Goal: Transaction & Acquisition: Obtain resource

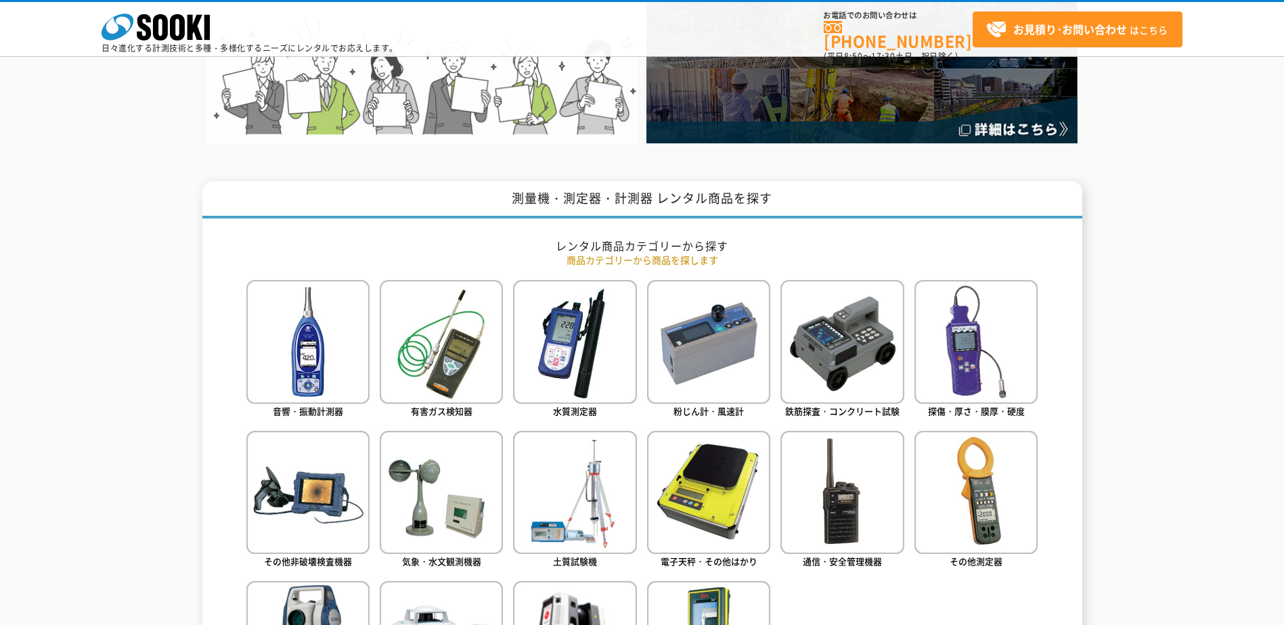
scroll to position [541, 0]
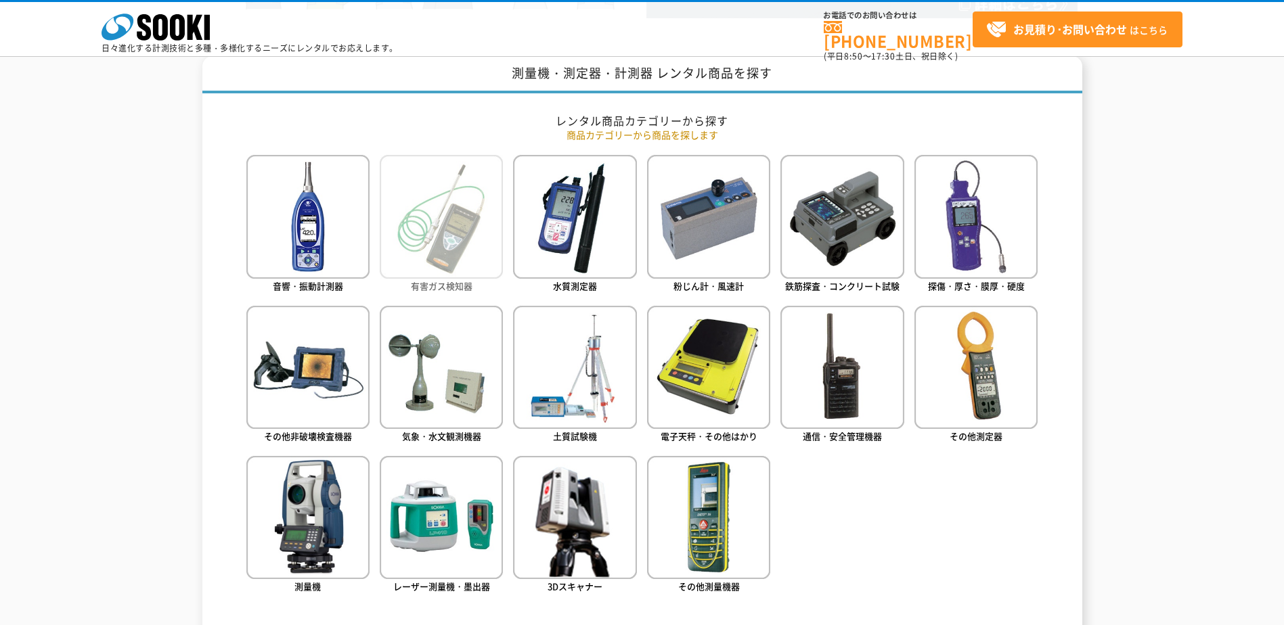
click at [428, 242] on img at bounding box center [441, 216] width 123 height 123
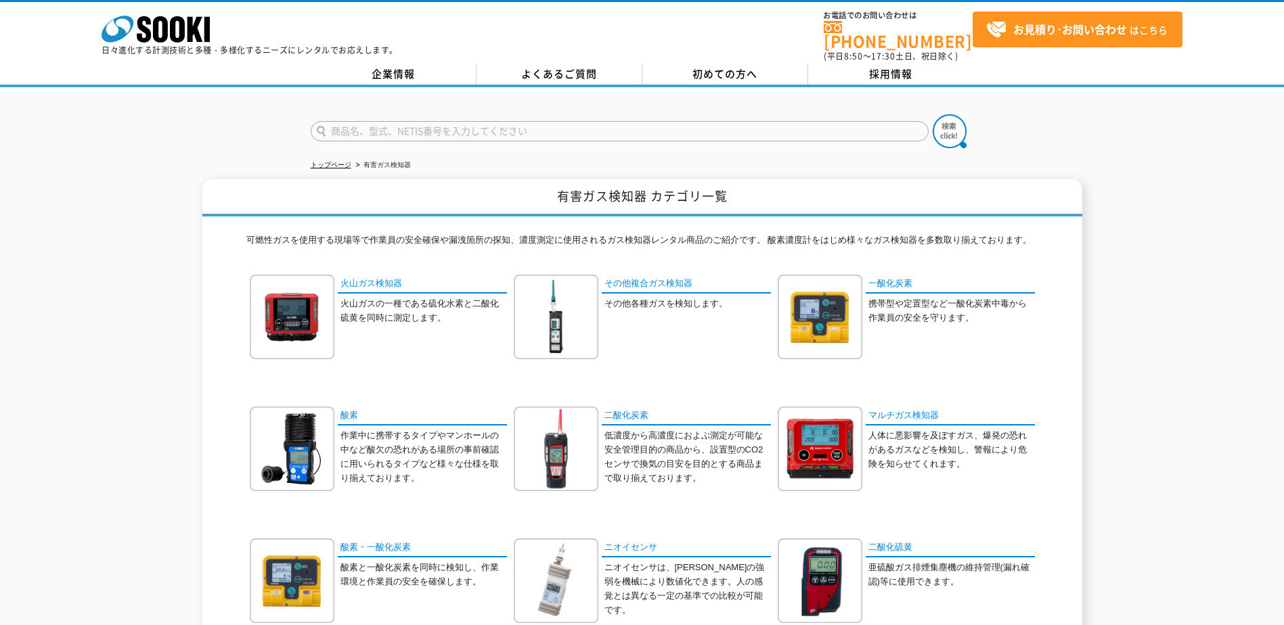
click at [377, 126] on input "text" at bounding box center [620, 131] width 618 height 20
click at [328, 142] on div "XOS-326" at bounding box center [439, 150] width 256 height 17
type input "XOS-326"
click at [945, 120] on img at bounding box center [950, 131] width 34 height 34
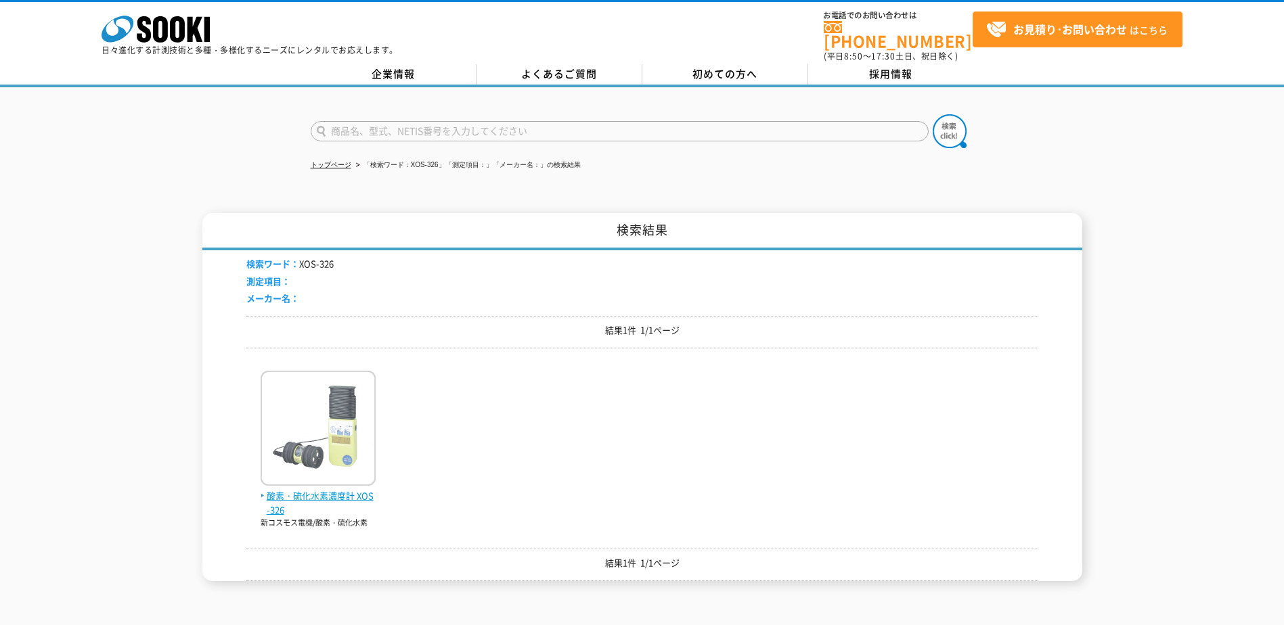
click at [302, 489] on span "酸素・硫化水素濃度計 XOS-326" at bounding box center [318, 503] width 115 height 28
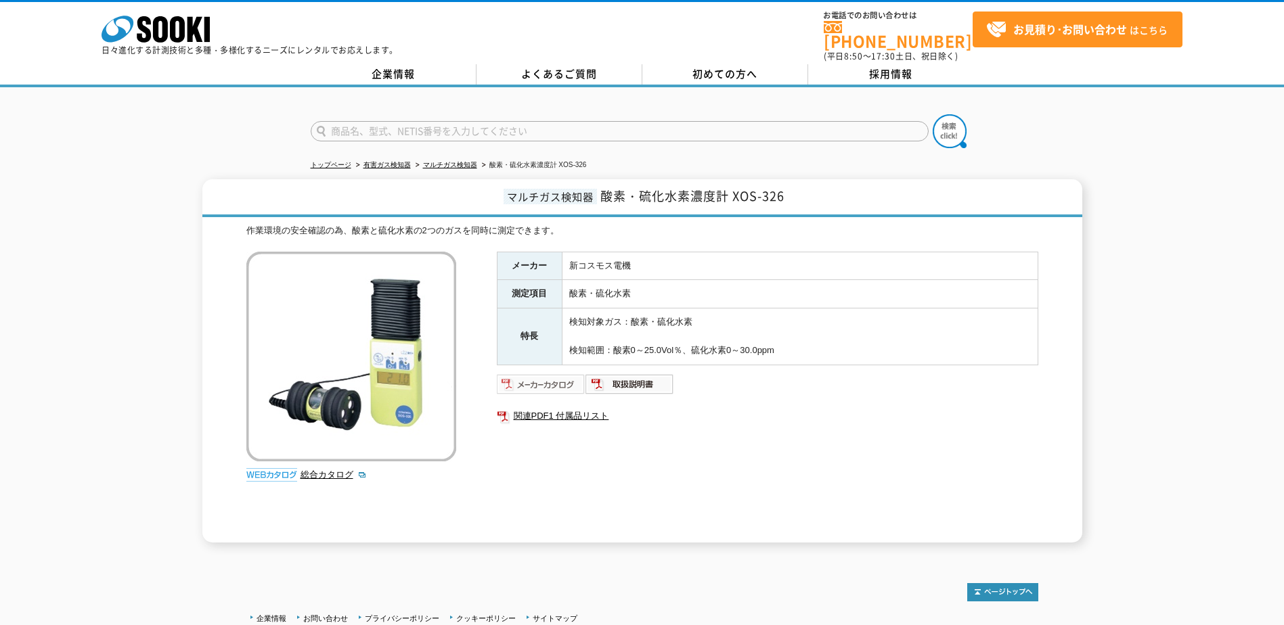
click at [544, 376] on img at bounding box center [541, 385] width 89 height 22
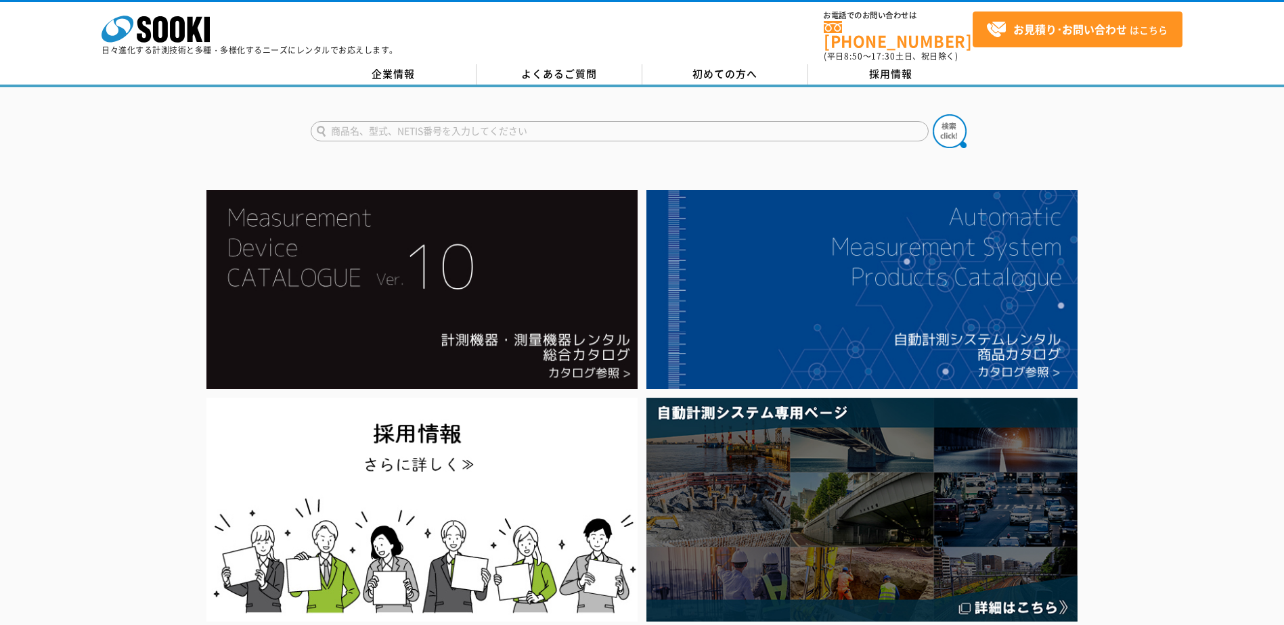
click at [437, 121] on input "text" at bounding box center [620, 131] width 618 height 20
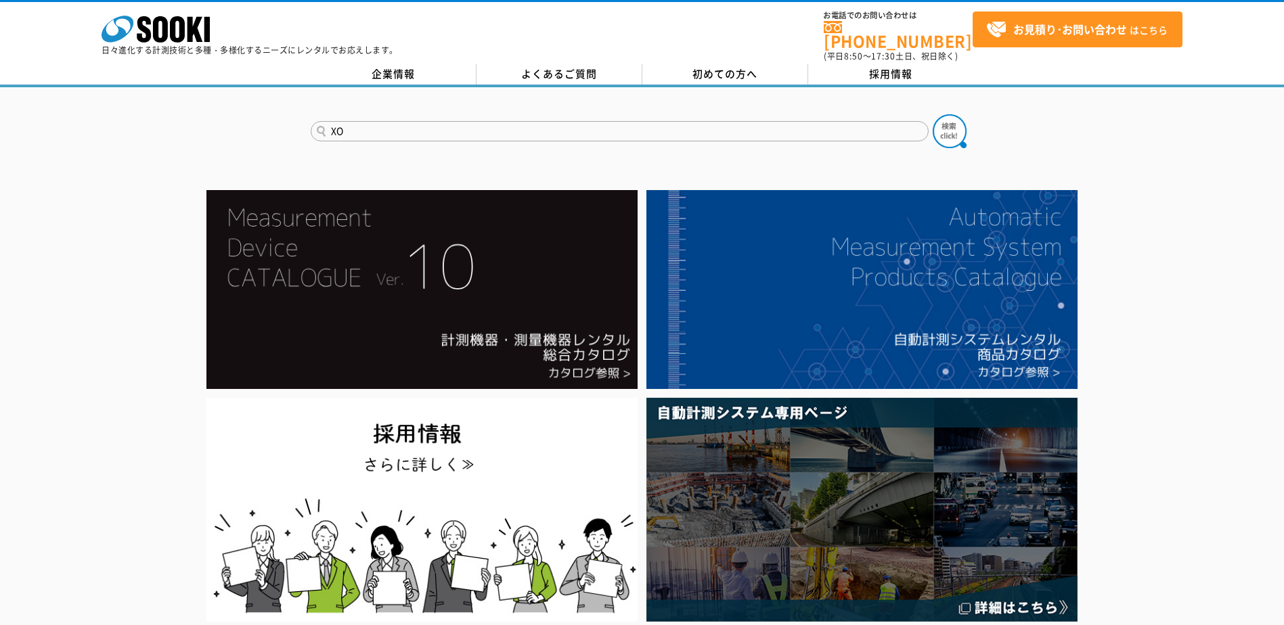
click at [363, 127] on input "XO" at bounding box center [620, 131] width 618 height 20
click at [364, 125] on input "XO" at bounding box center [620, 131] width 618 height 20
click at [343, 144] on div "XOS-326" at bounding box center [439, 150] width 256 height 17
type input "XOS-326"
click at [952, 122] on img at bounding box center [950, 131] width 34 height 34
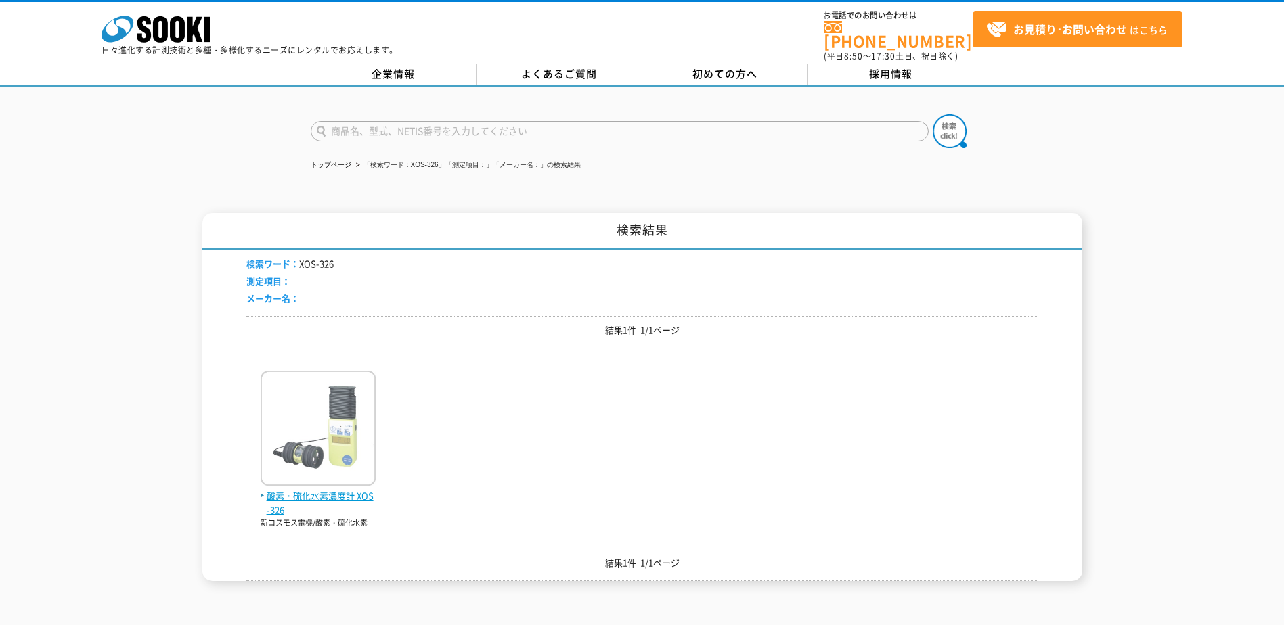
click at [340, 489] on span "酸素・硫化水素濃度計 XOS-326" at bounding box center [318, 503] width 115 height 28
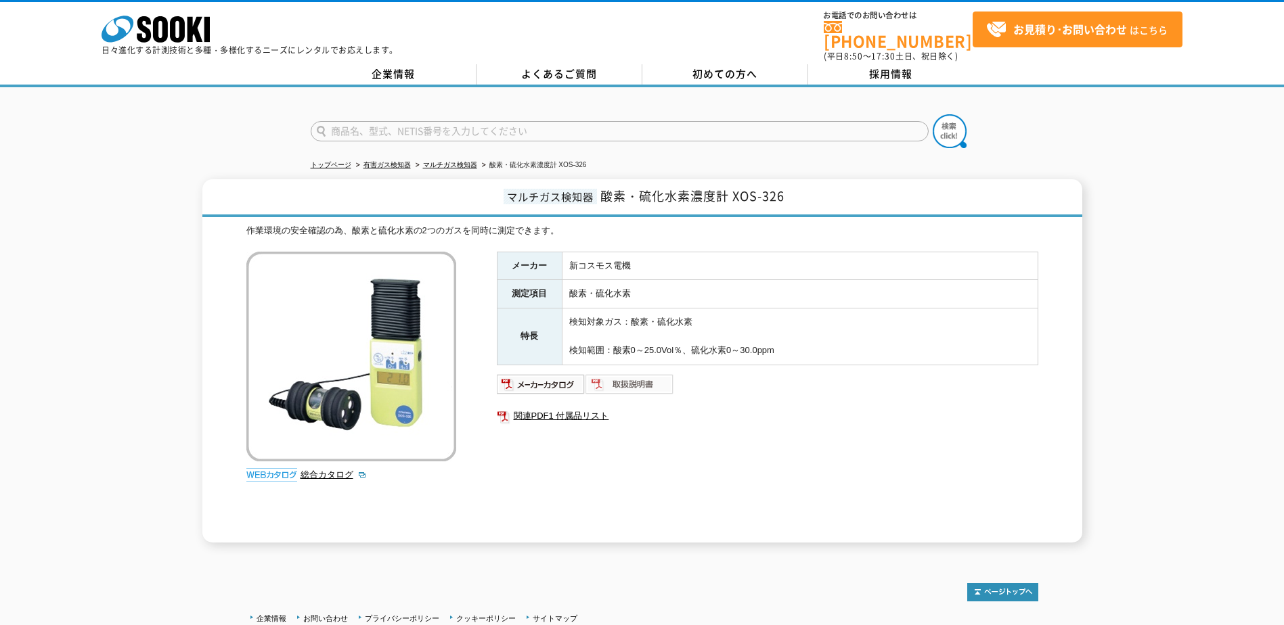
click at [610, 374] on img at bounding box center [629, 385] width 89 height 22
click at [529, 382] on img at bounding box center [541, 385] width 89 height 22
click at [591, 407] on link "関連PDF1 付属品リスト" at bounding box center [767, 416] width 541 height 18
click at [552, 377] on img at bounding box center [541, 385] width 89 height 22
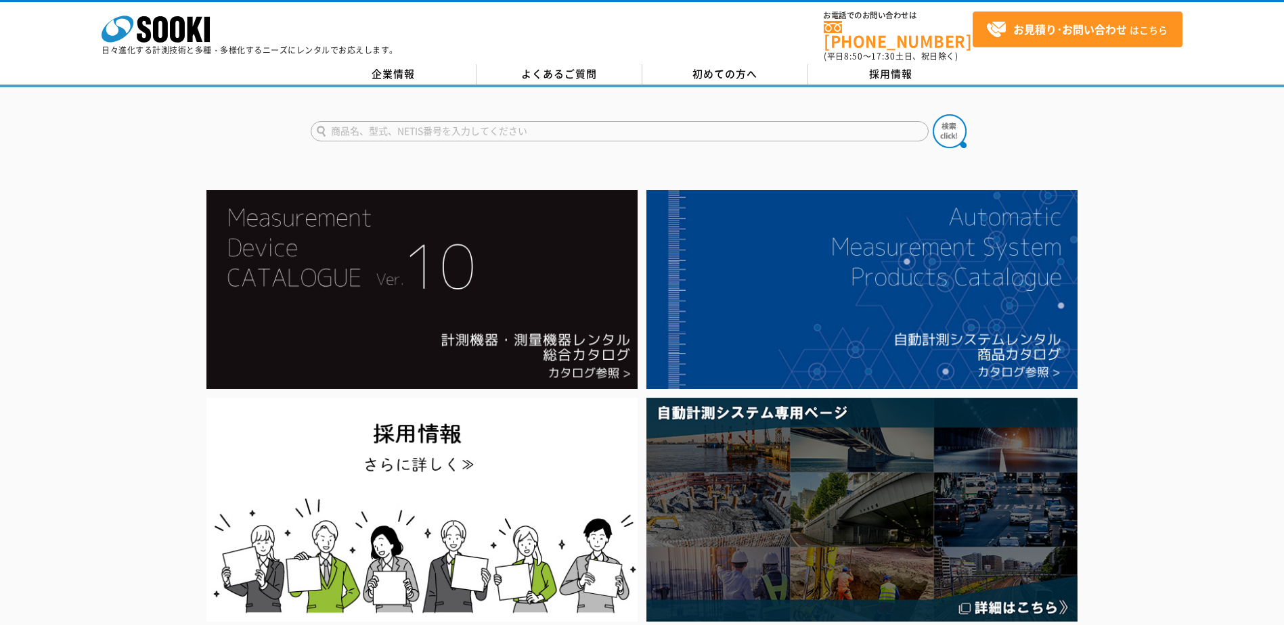
click at [363, 124] on input "text" at bounding box center [620, 131] width 618 height 20
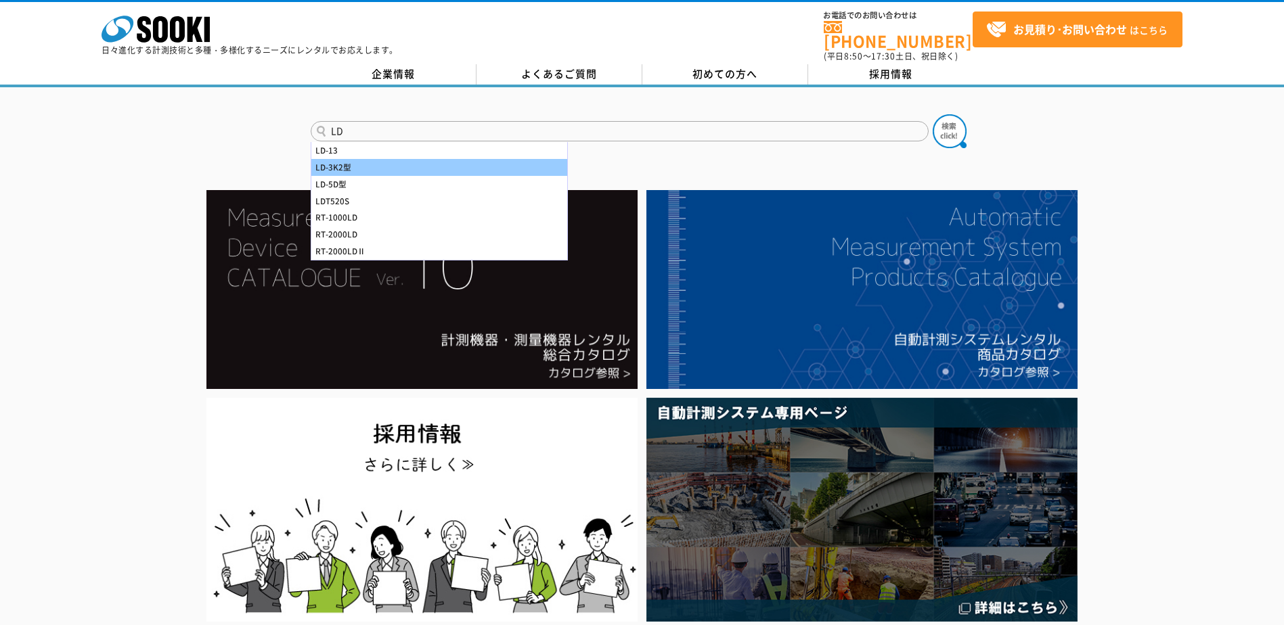
click at [365, 159] on div "LD-3K2型" at bounding box center [439, 167] width 256 height 17
type input "LD-3K2型"
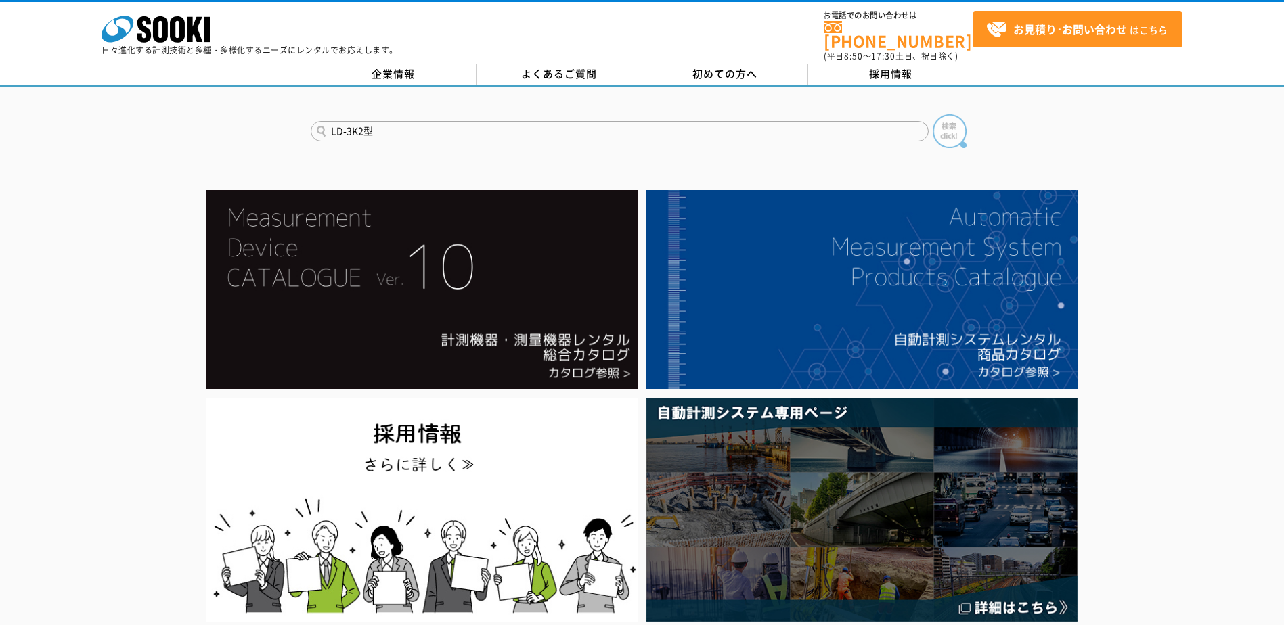
click at [941, 119] on img at bounding box center [950, 131] width 34 height 34
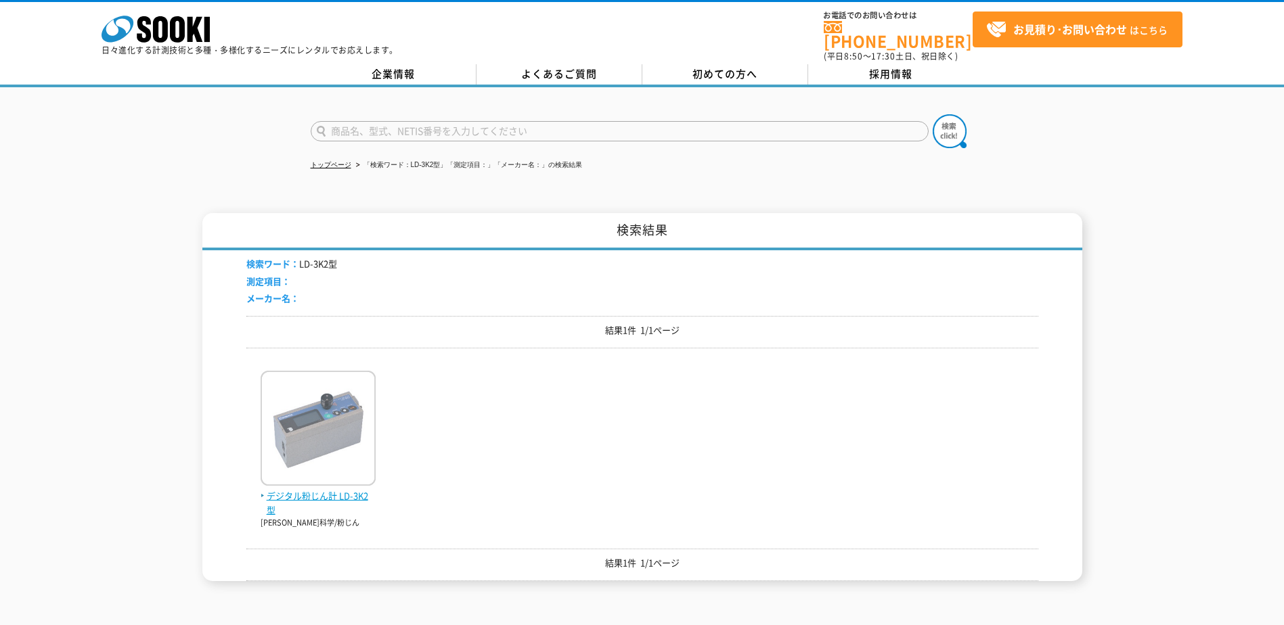
click at [340, 489] on span "デジタル粉じん計 LD-3K2型" at bounding box center [318, 503] width 115 height 28
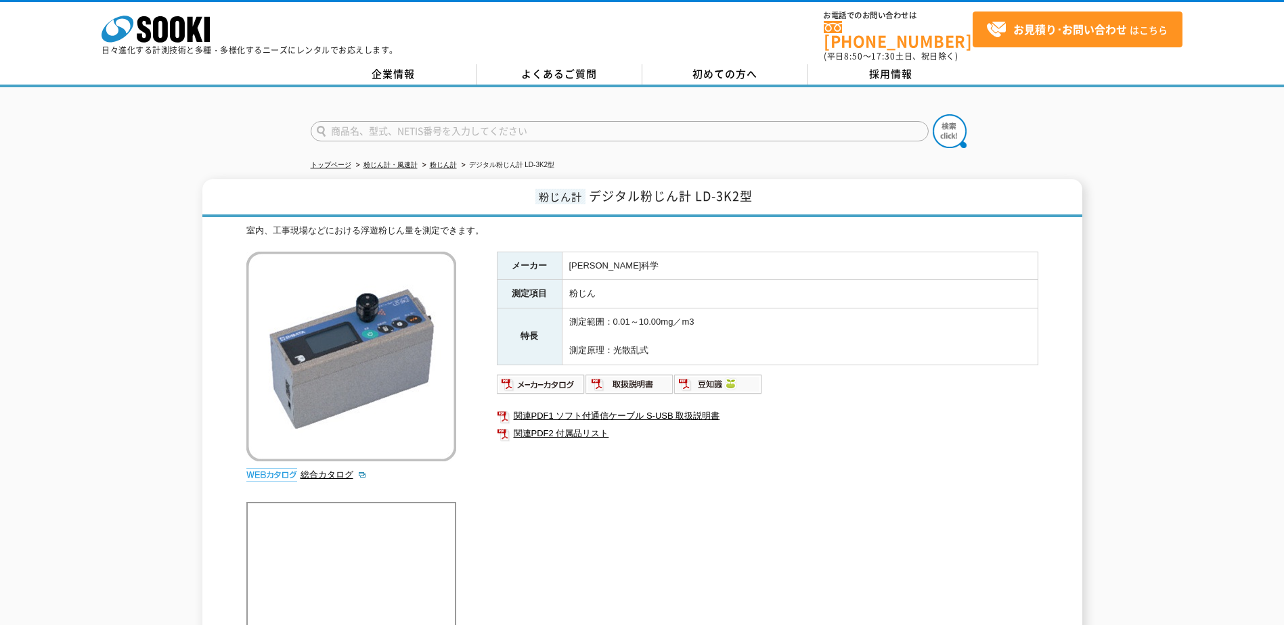
scroll to position [179, 0]
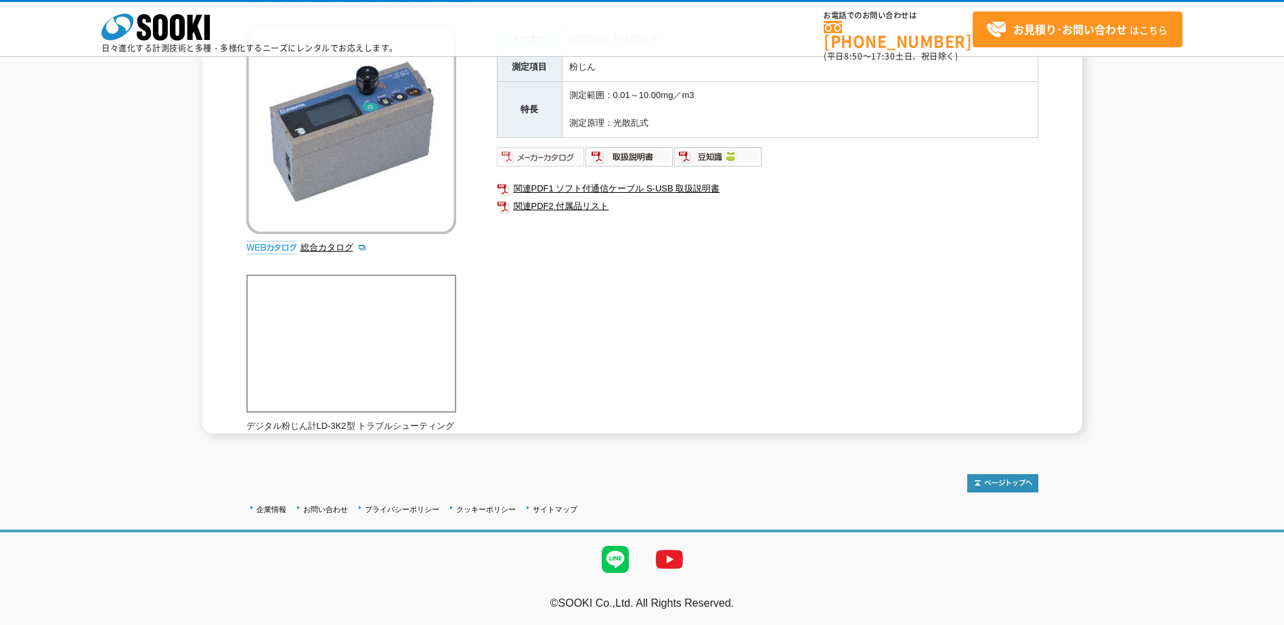
click at [532, 146] on img at bounding box center [541, 157] width 89 height 22
